Goal: Task Accomplishment & Management: Use online tool/utility

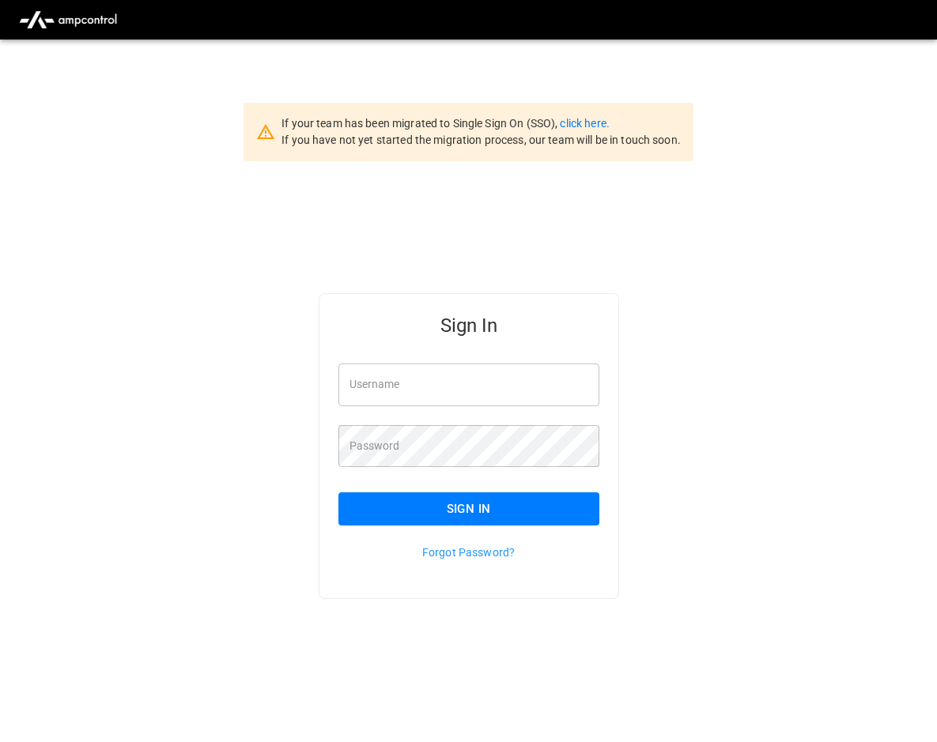
type input "**********"
click at [455, 504] on button "Sign In" at bounding box center [468, 509] width 261 height 33
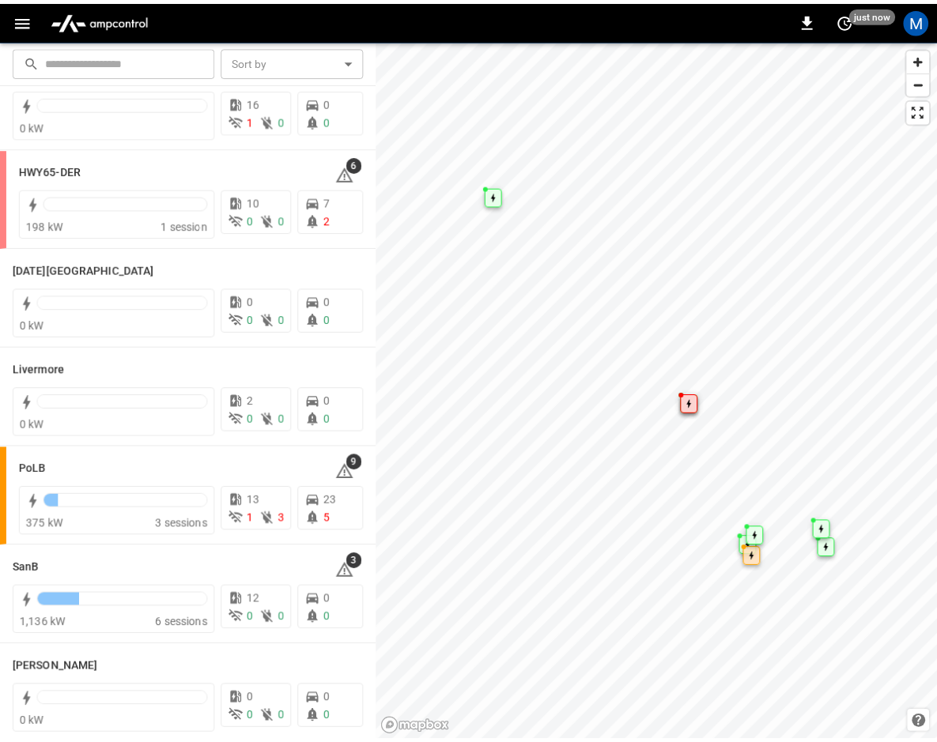
scroll to position [158, 0]
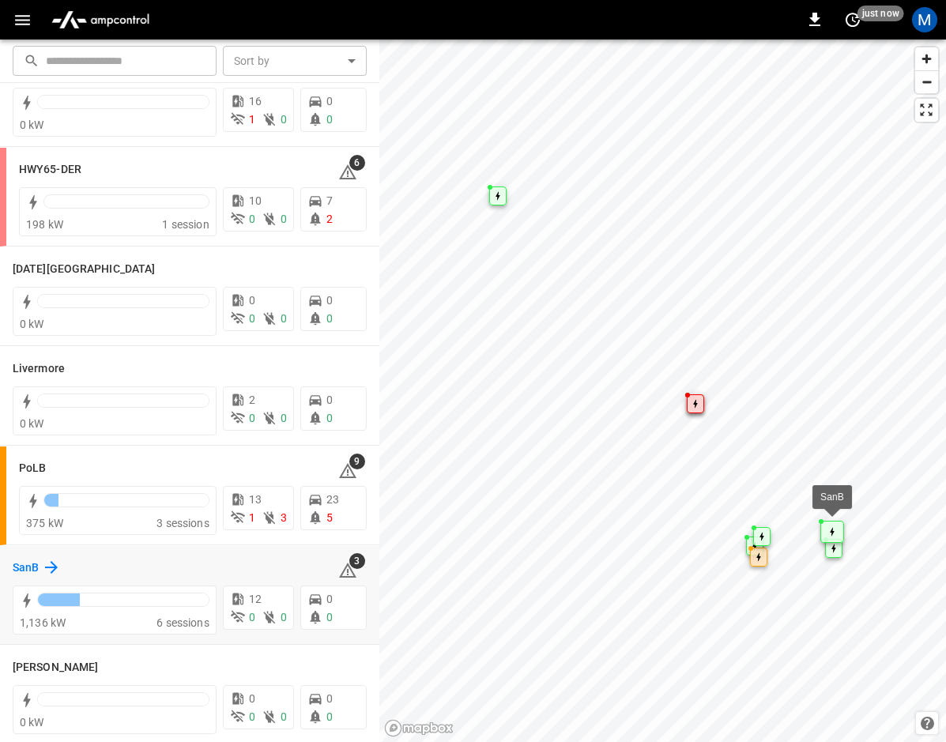
click at [45, 569] on icon at bounding box center [51, 567] width 19 height 19
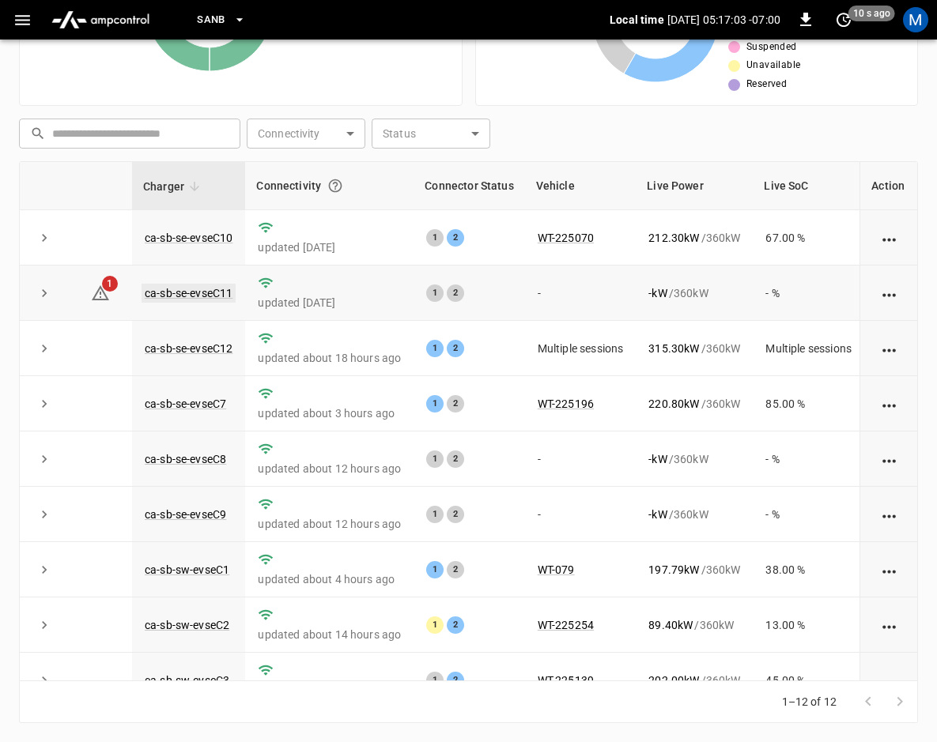
click at [197, 299] on link "ca-sb-se-evseC11" at bounding box center [189, 293] width 94 height 19
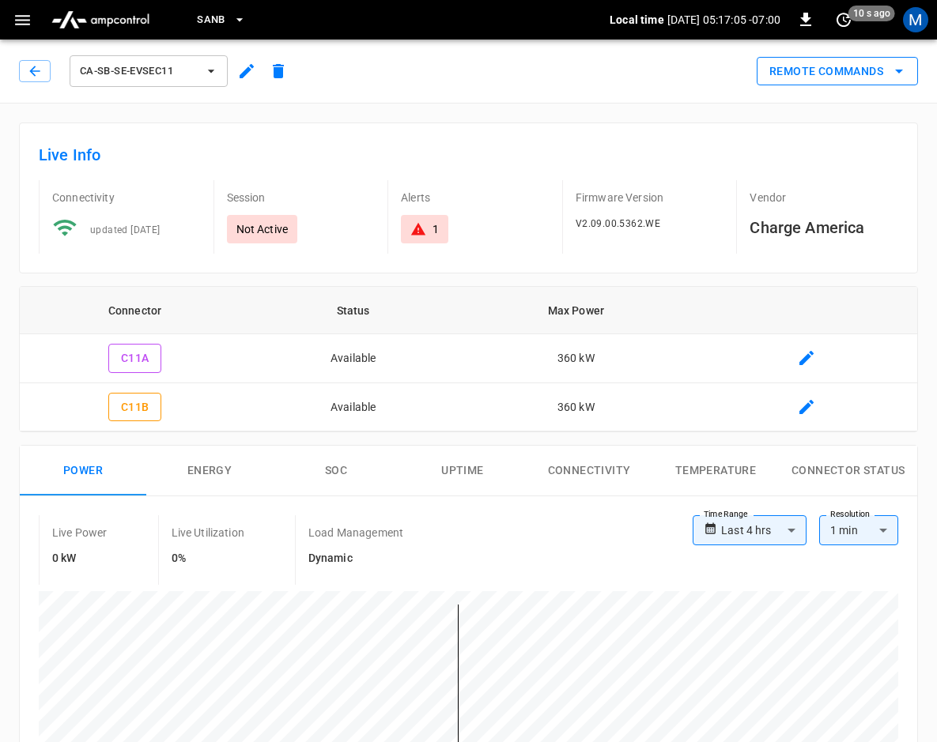
click at [834, 71] on button "Remote Commands" at bounding box center [837, 71] width 161 height 29
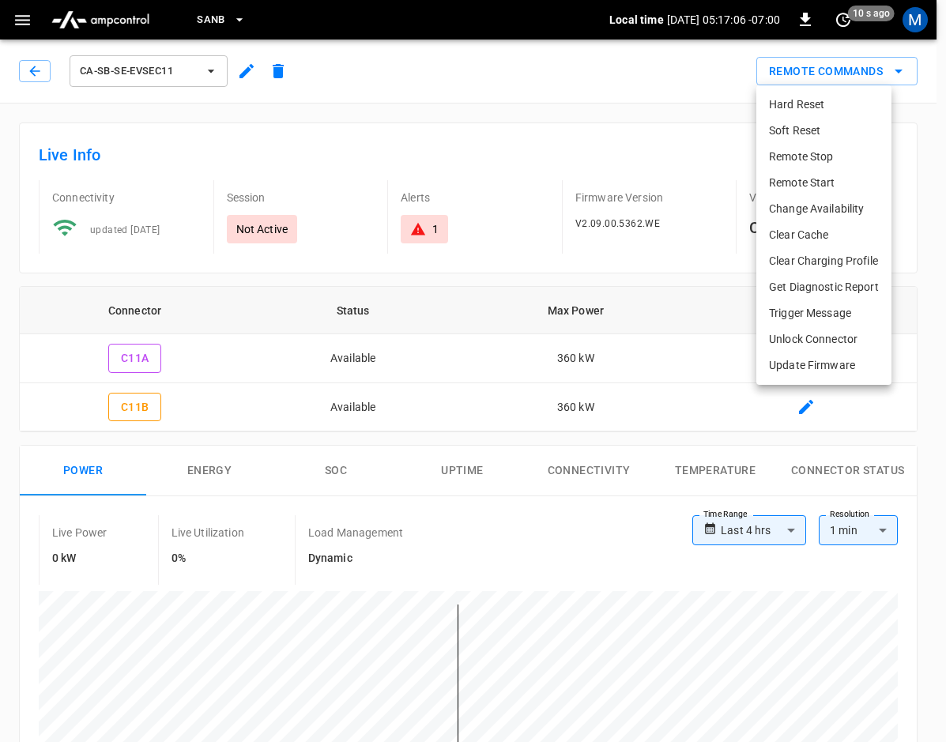
click at [806, 101] on li "Hard Reset" at bounding box center [824, 105] width 135 height 26
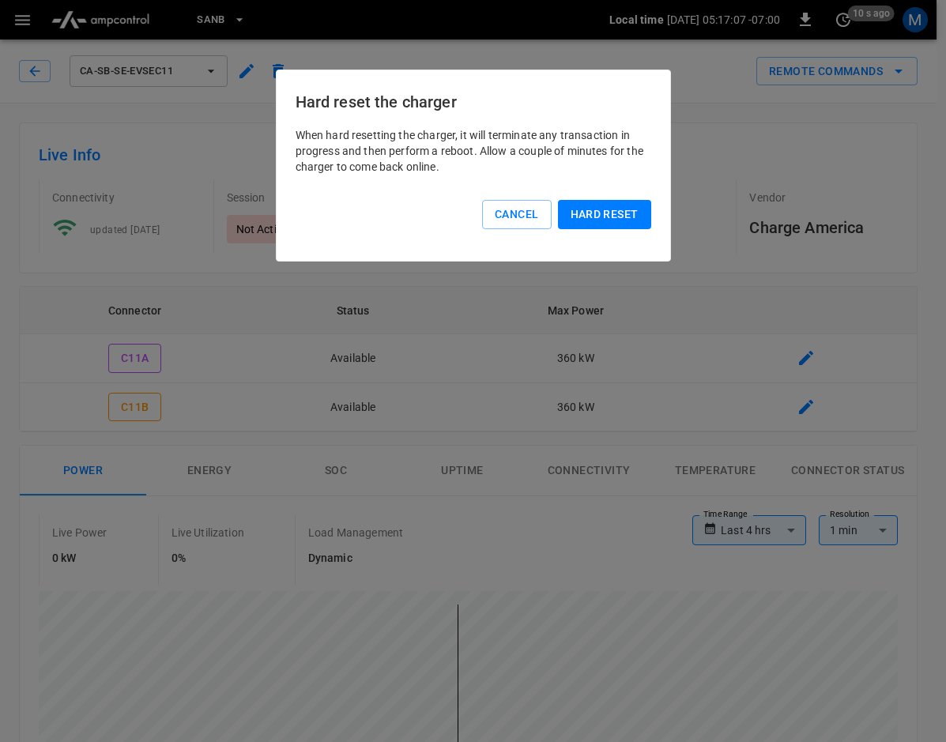
click at [622, 221] on button "Hard reset" at bounding box center [604, 214] width 93 height 29
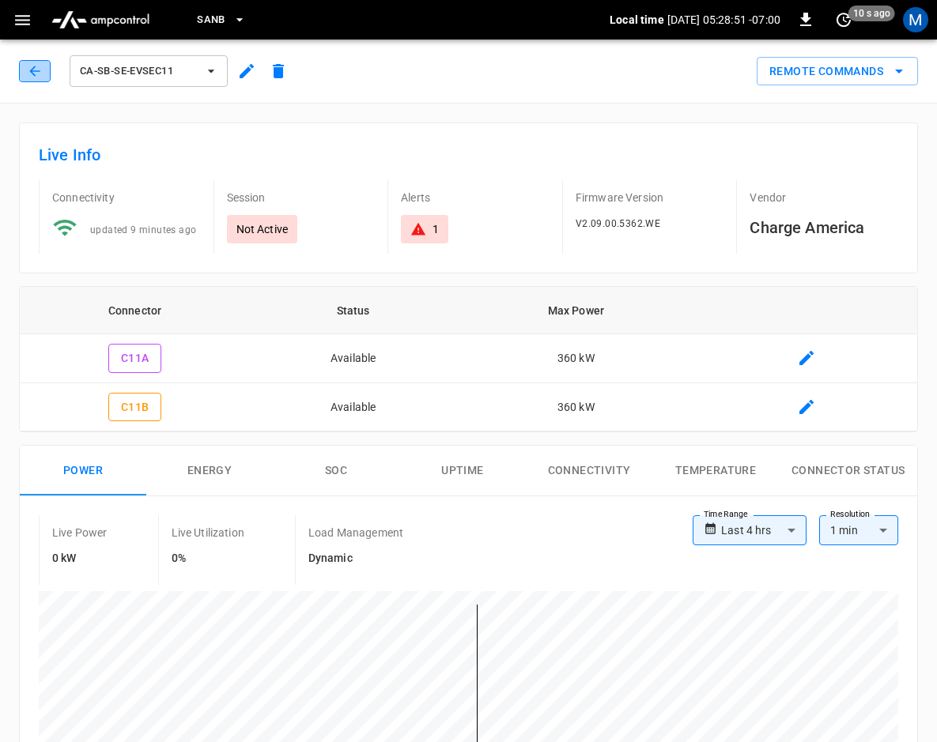
click at [25, 70] on button "button" at bounding box center [35, 71] width 32 height 22
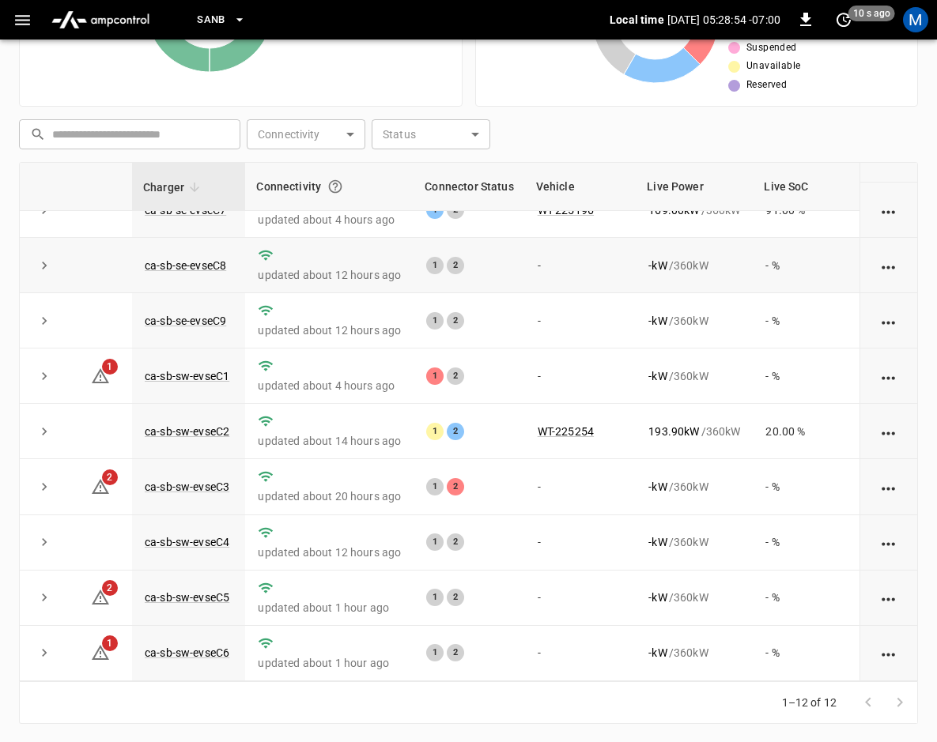
scroll to position [213, 0]
click at [213, 478] on link "ca-sb-sw-evseC3" at bounding box center [187, 487] width 91 height 19
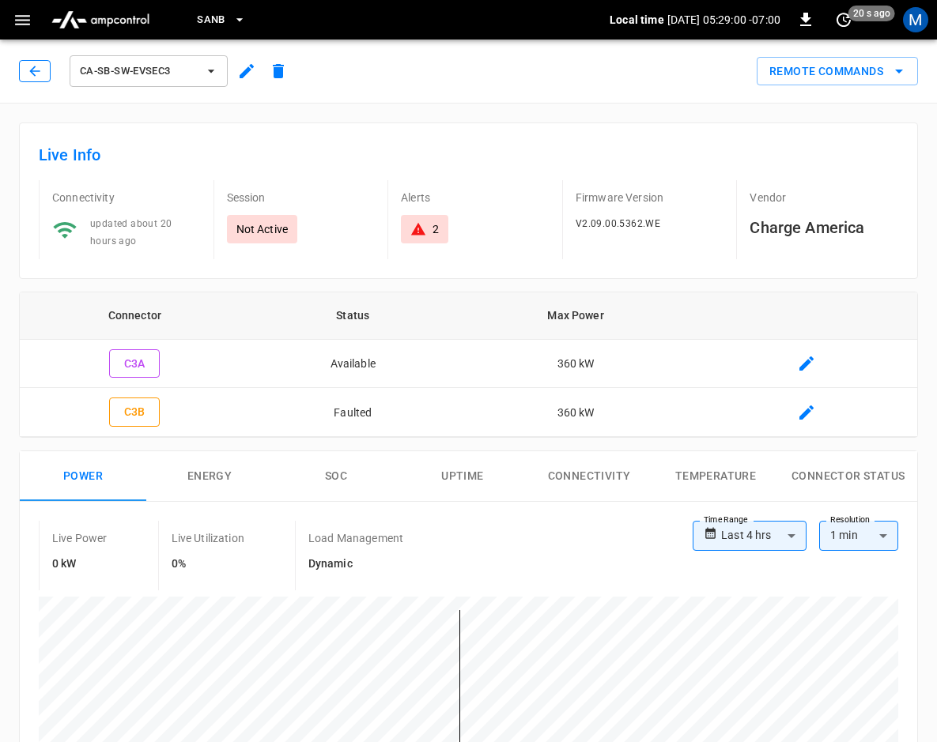
click at [43, 73] on button "button" at bounding box center [35, 71] width 32 height 22
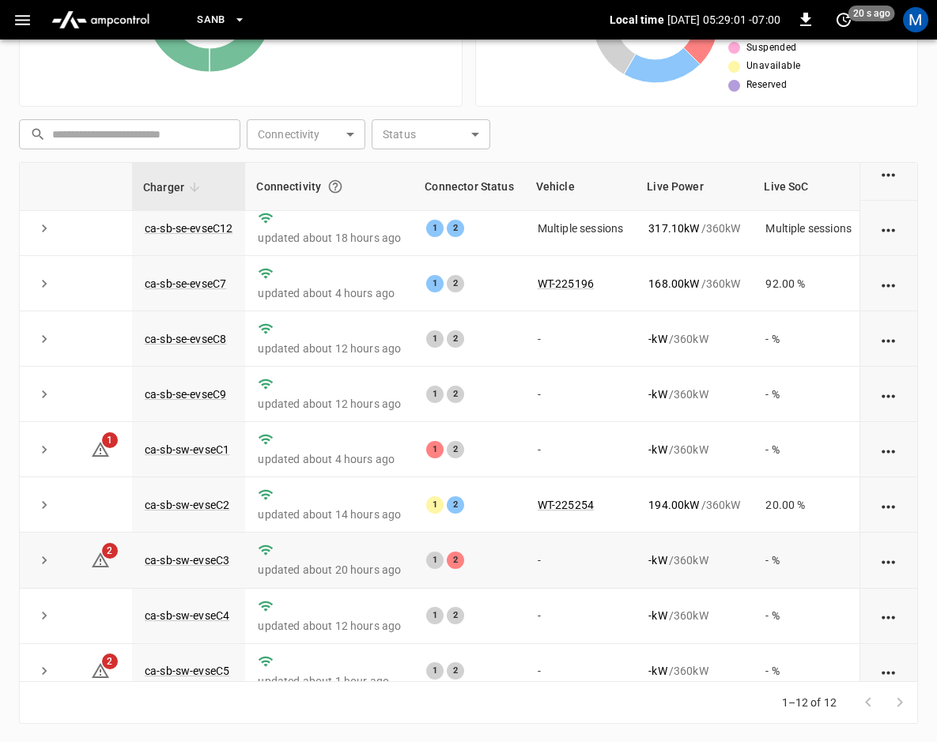
scroll to position [213, 0]
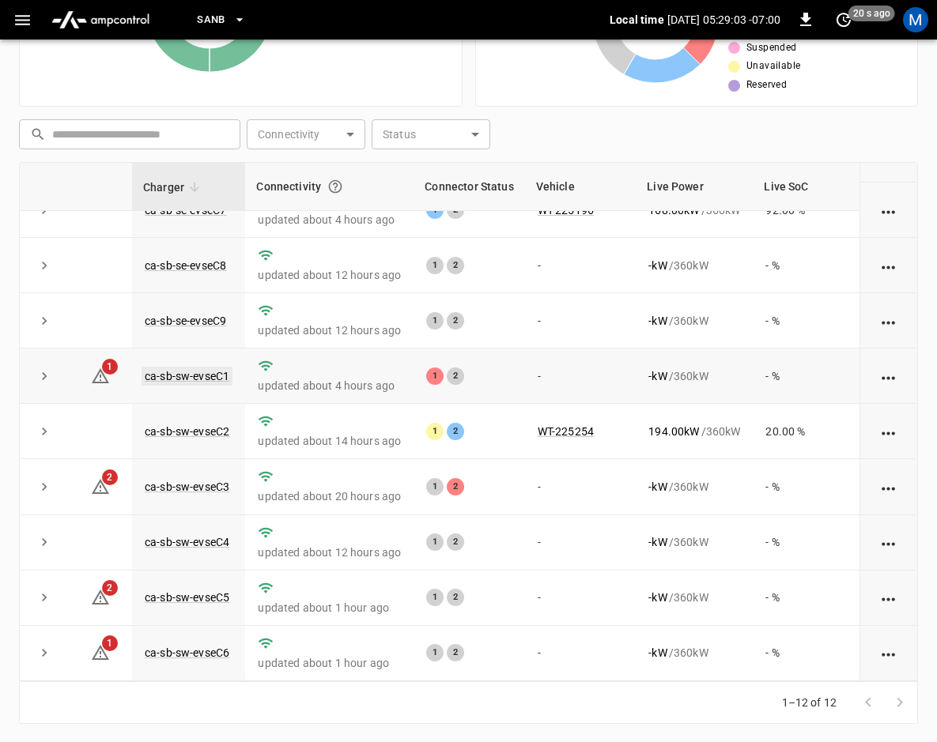
click at [210, 367] on link "ca-sb-sw-evseC1" at bounding box center [187, 376] width 91 height 19
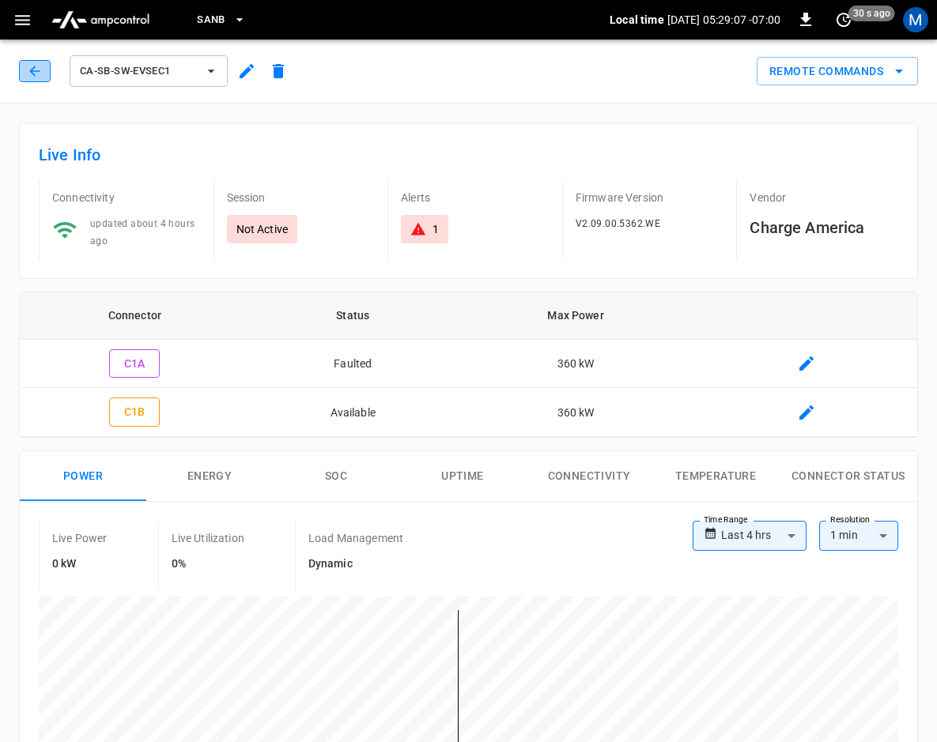
click at [40, 66] on icon "button" at bounding box center [35, 71] width 16 height 16
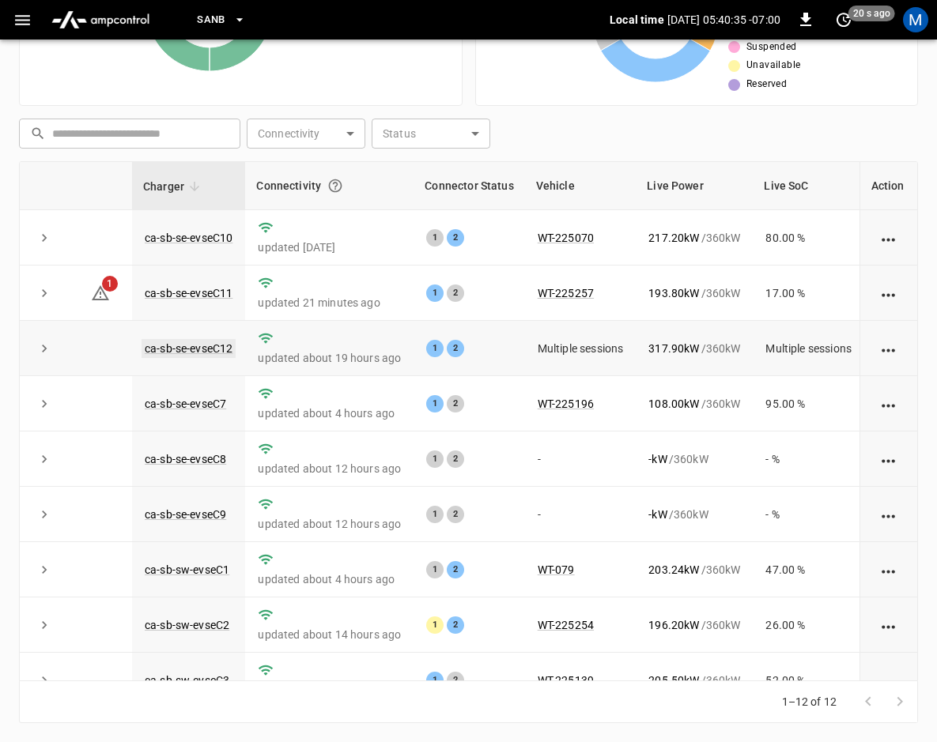
click at [212, 344] on link "ca-sb-se-evseC12" at bounding box center [189, 348] width 94 height 19
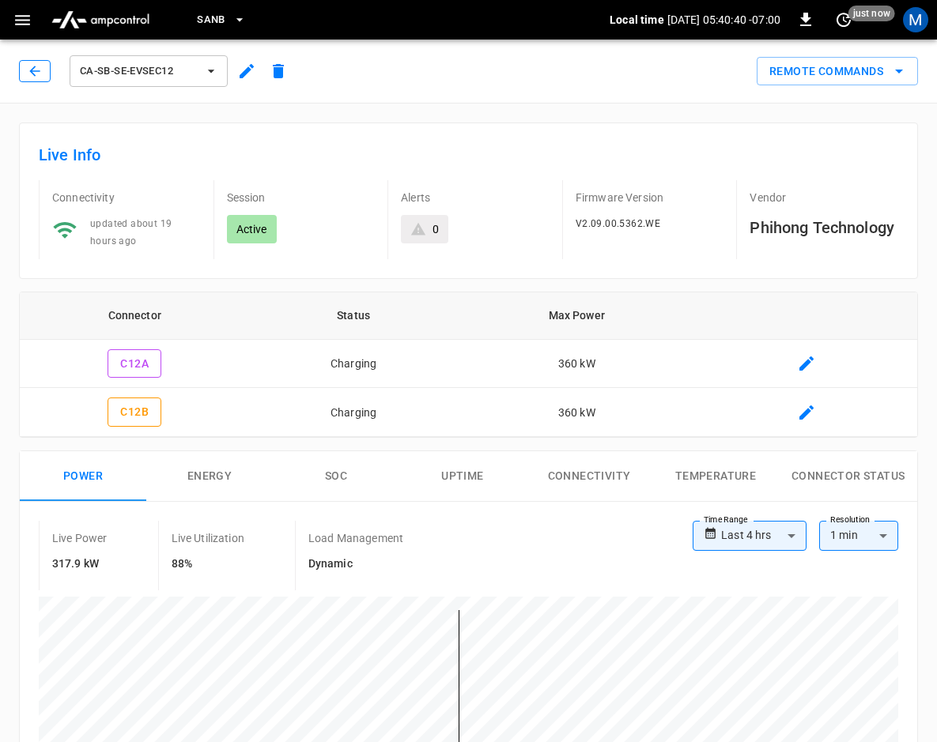
click at [22, 70] on button "button" at bounding box center [35, 71] width 32 height 22
